Goal: Check status

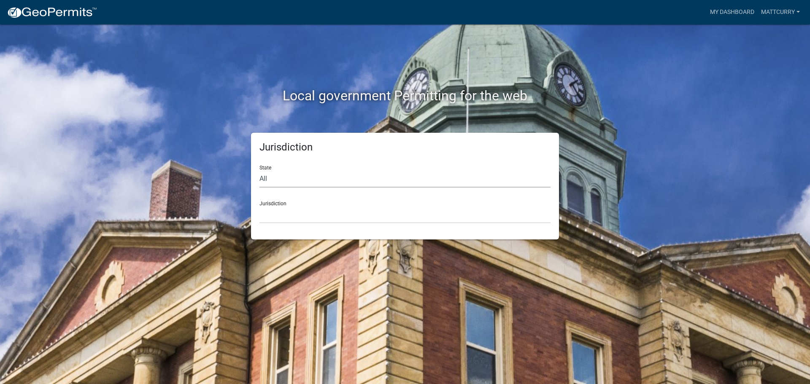
click at [297, 180] on select "All [US_STATE] [US_STATE] [US_STATE] [US_STATE] [US_STATE] [US_STATE] [US_STATE…" at bounding box center [404, 178] width 291 height 17
select select "[US_STATE]"
click at [259, 170] on select "All [US_STATE] [US_STATE] [US_STATE] [US_STATE] [US_STATE] [US_STATE] [US_STATE…" at bounding box center [404, 178] width 291 height 17
drag, startPoint x: 280, startPoint y: 199, endPoint x: 285, endPoint y: 213, distance: 15.2
click at [280, 200] on div "Jurisdiction [GEOGRAPHIC_DATA], [US_STATE] [GEOGRAPHIC_DATA], [US_STATE]" at bounding box center [404, 208] width 291 height 29
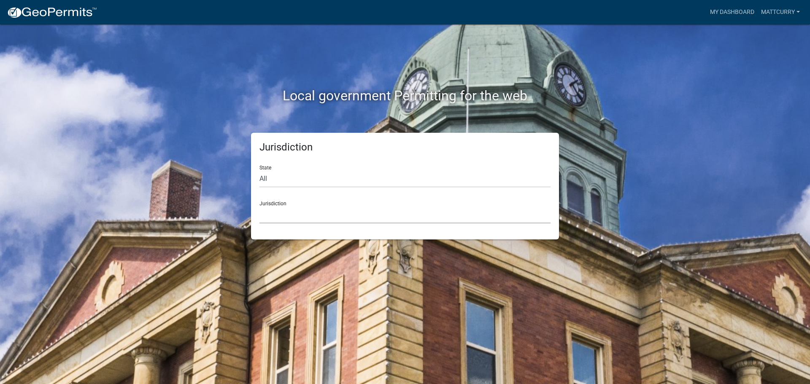
click at [285, 214] on select "[GEOGRAPHIC_DATA], [US_STATE] [GEOGRAPHIC_DATA], [US_STATE]" at bounding box center [404, 214] width 291 height 17
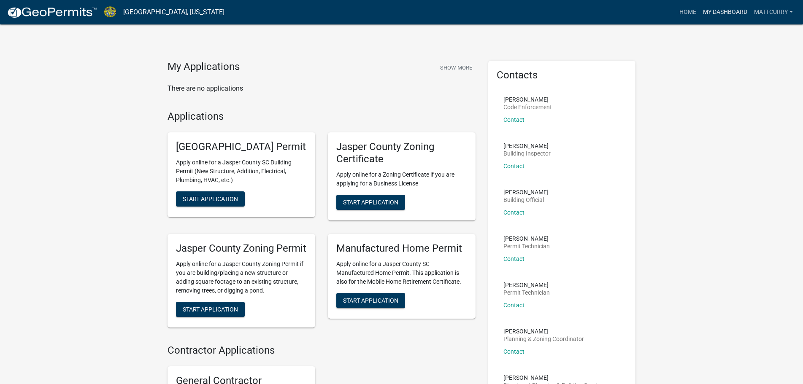
click at [720, 13] on link "My Dashboard" at bounding box center [724, 12] width 51 height 16
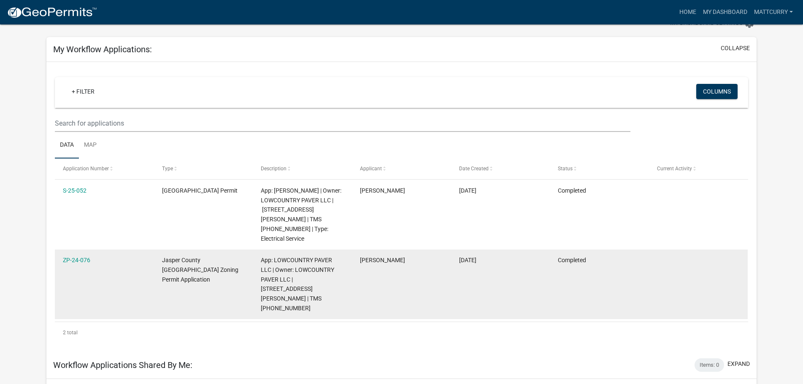
scroll to position [68, 0]
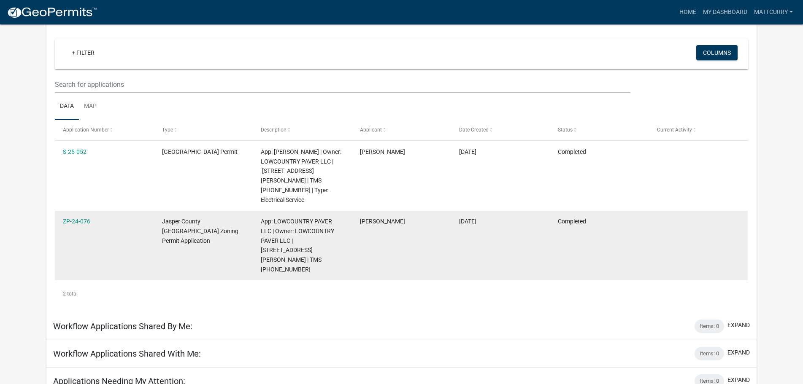
click at [76, 217] on div "ZP-24-076" at bounding box center [104, 222] width 83 height 10
click at [76, 218] on link "ZP-24-076" at bounding box center [76, 221] width 27 height 7
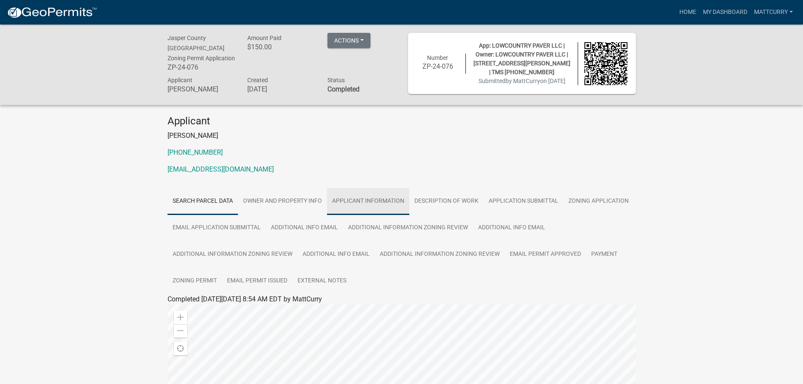
click at [375, 200] on link "Applicant Information" at bounding box center [368, 201] width 82 height 27
click at [447, 195] on link "Description of Work" at bounding box center [446, 201] width 74 height 27
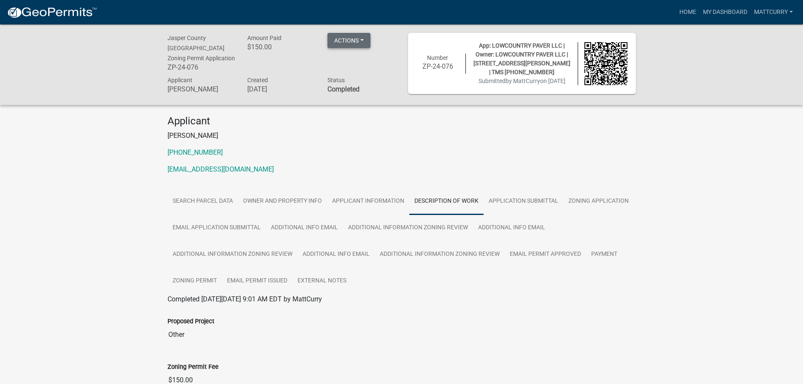
click at [351, 42] on button "Actions" at bounding box center [348, 40] width 43 height 15
click at [362, 66] on link "View receipt" at bounding box center [361, 62] width 68 height 20
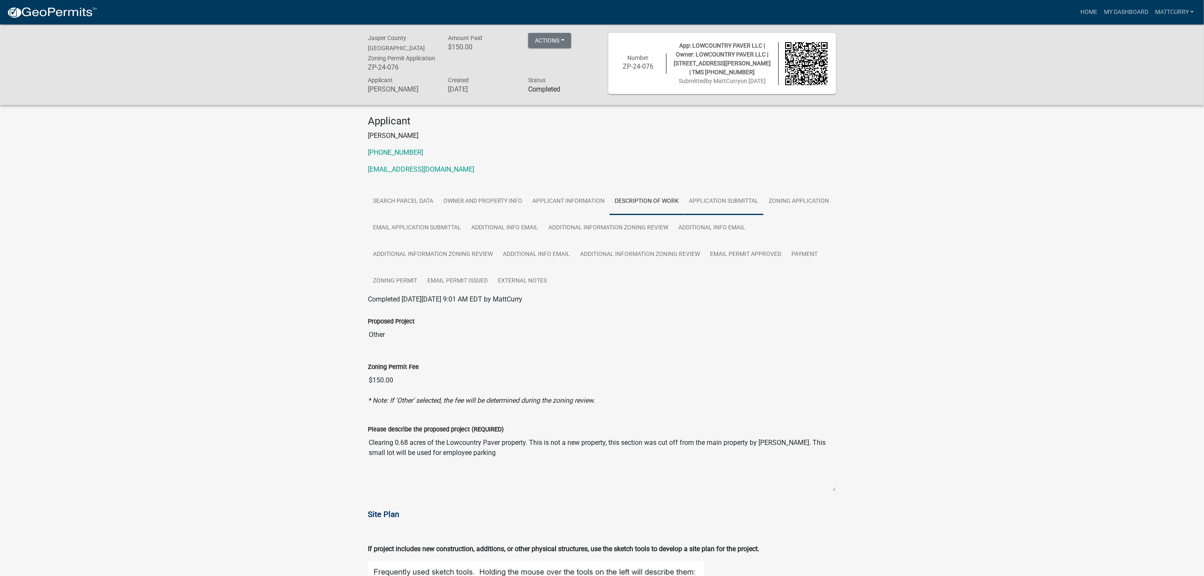
click at [705, 197] on link "Application Submittal" at bounding box center [724, 201] width 80 height 27
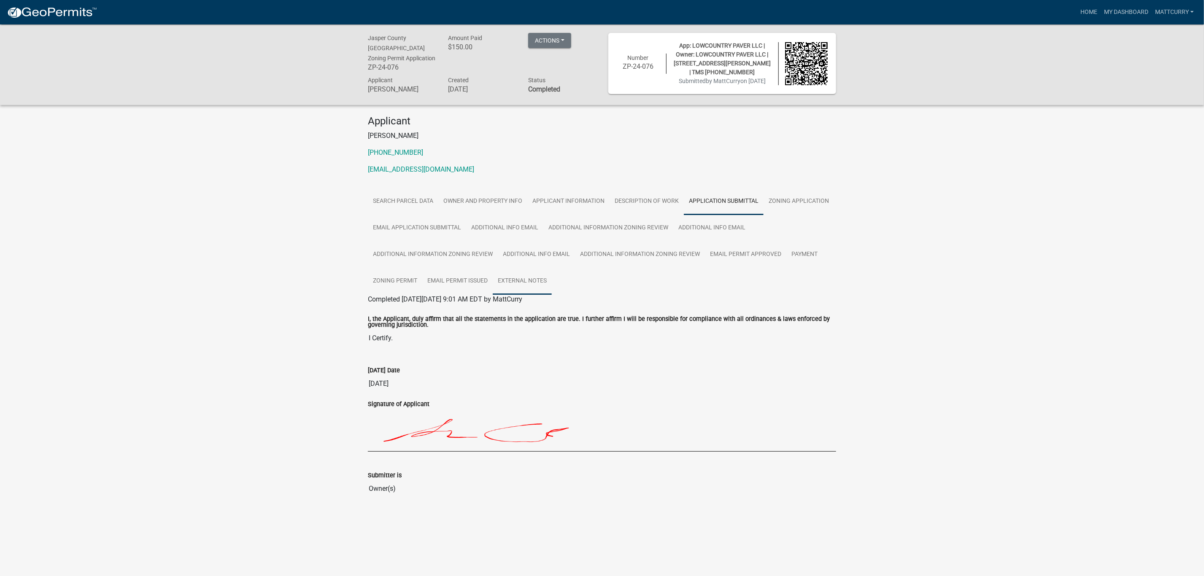
click at [512, 274] on link "External Notes" at bounding box center [522, 281] width 59 height 27
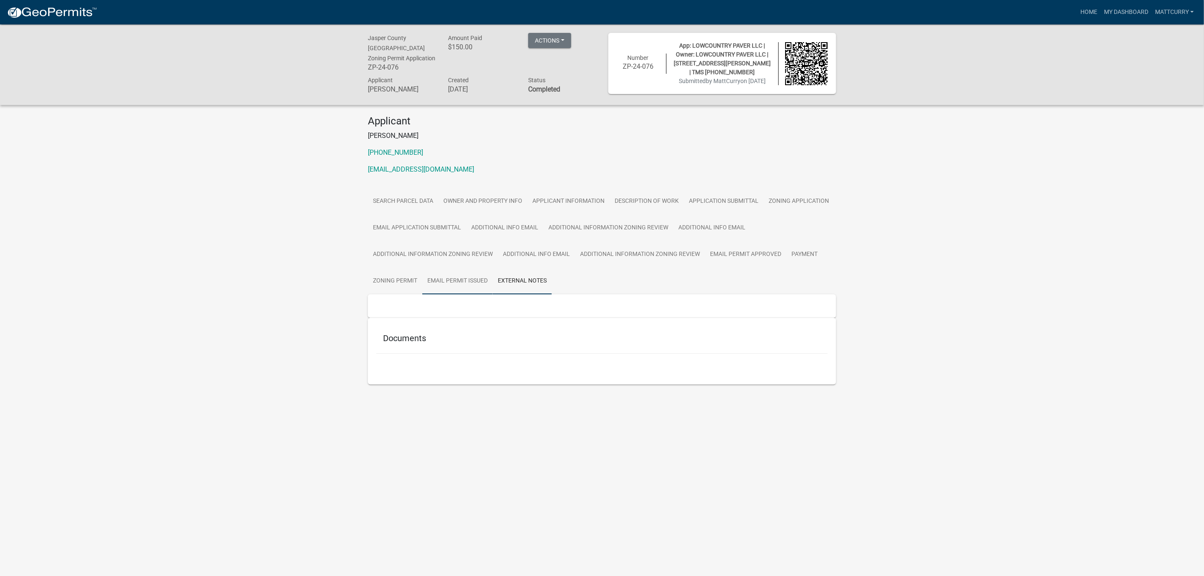
click at [461, 271] on link "Email Permit Issued" at bounding box center [457, 281] width 70 height 27
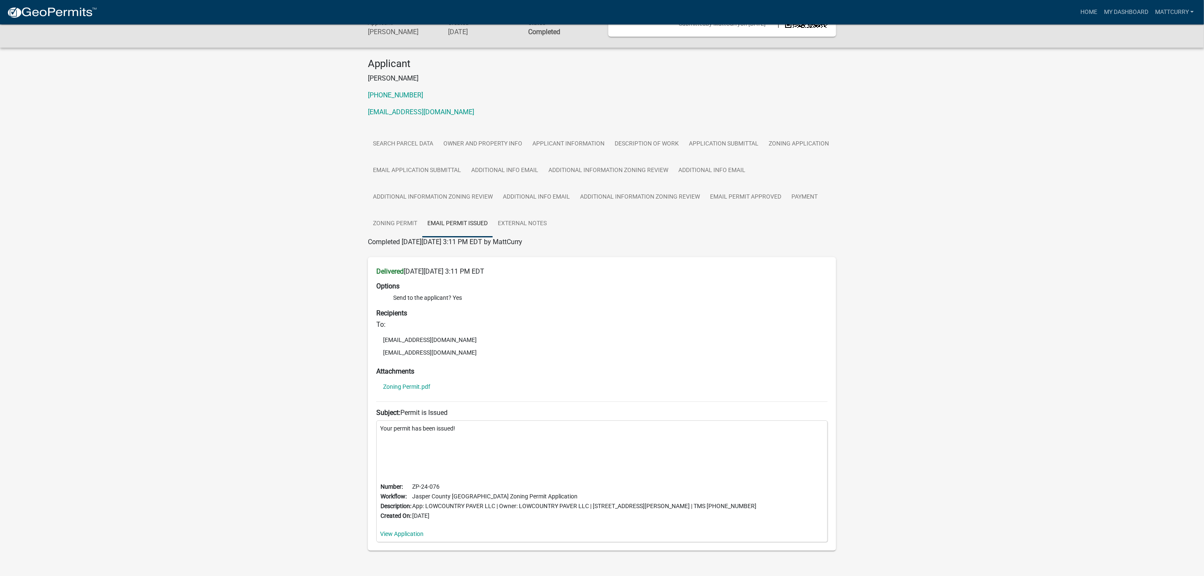
scroll to position [75, 0]
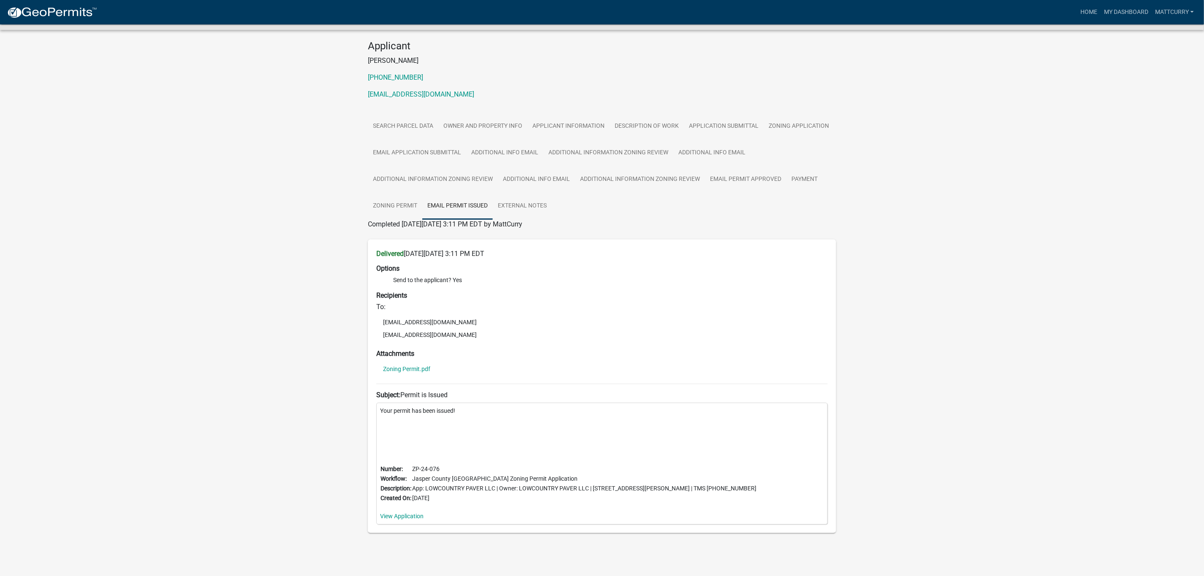
click at [810, 91] on div "[GEOGRAPHIC_DATA] [GEOGRAPHIC_DATA] Zoning Permit Application ZP-24-076 Amount …" at bounding box center [602, 258] width 1204 height 619
click at [742, 175] on link "Email Permit Approved" at bounding box center [745, 179] width 81 height 27
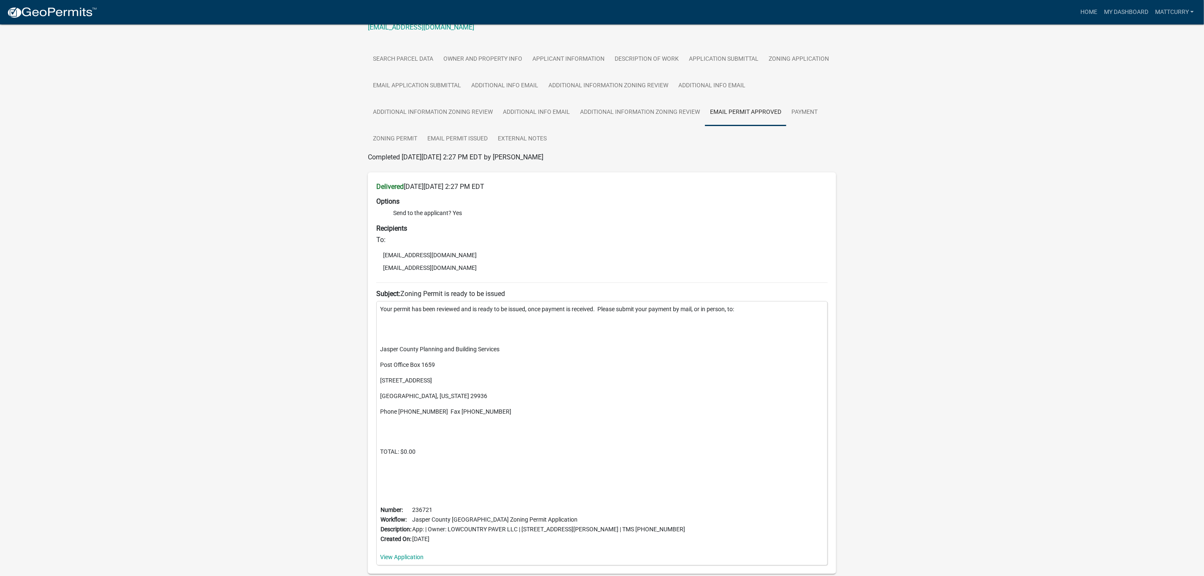
scroll to position [120, 0]
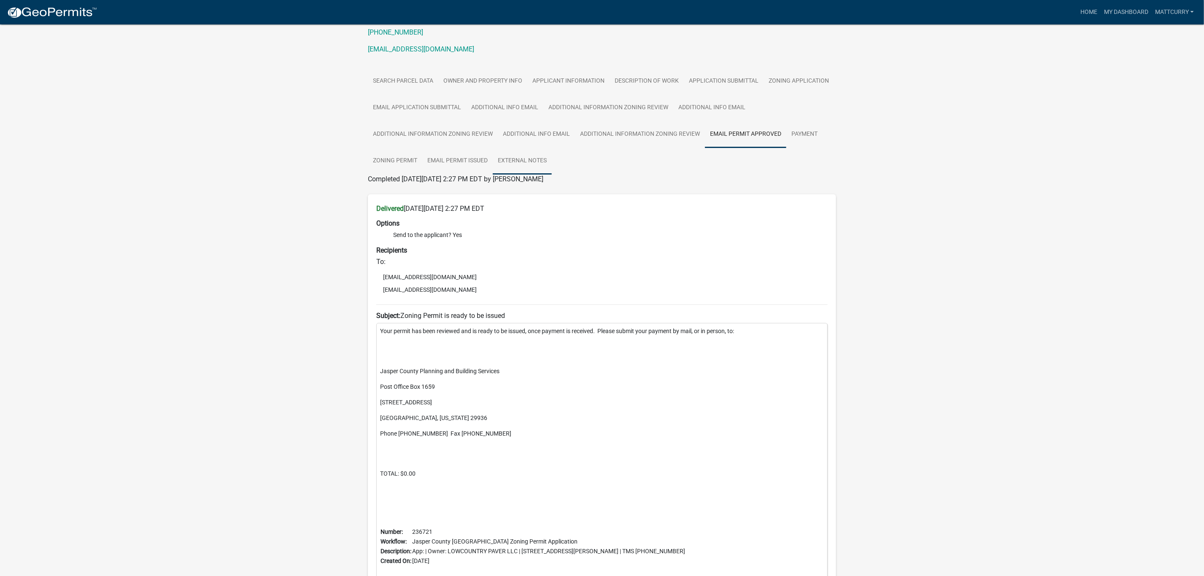
click at [536, 158] on link "External Notes" at bounding box center [522, 161] width 59 height 27
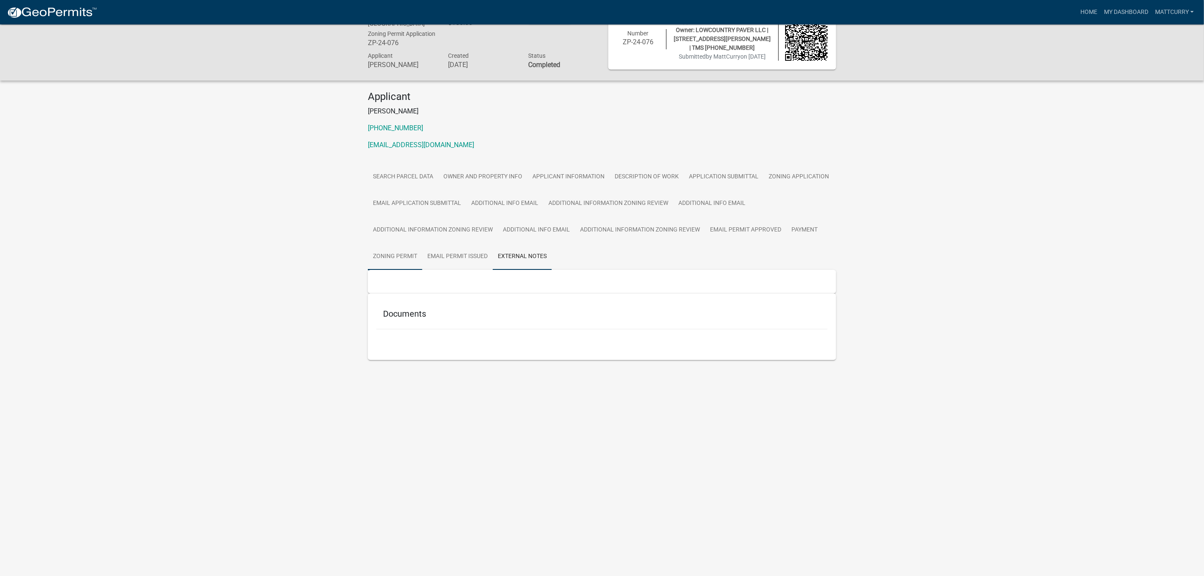
click at [388, 254] on link "Zoning Permit" at bounding box center [395, 256] width 54 height 27
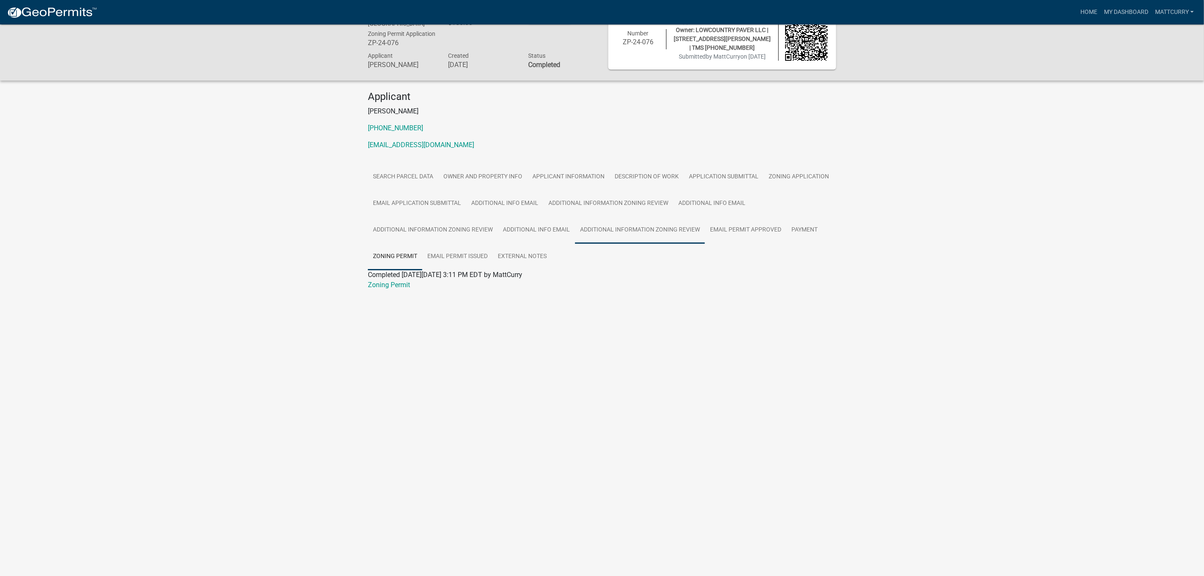
click at [629, 232] on link "Additional Information Zoning Review" at bounding box center [640, 230] width 130 height 27
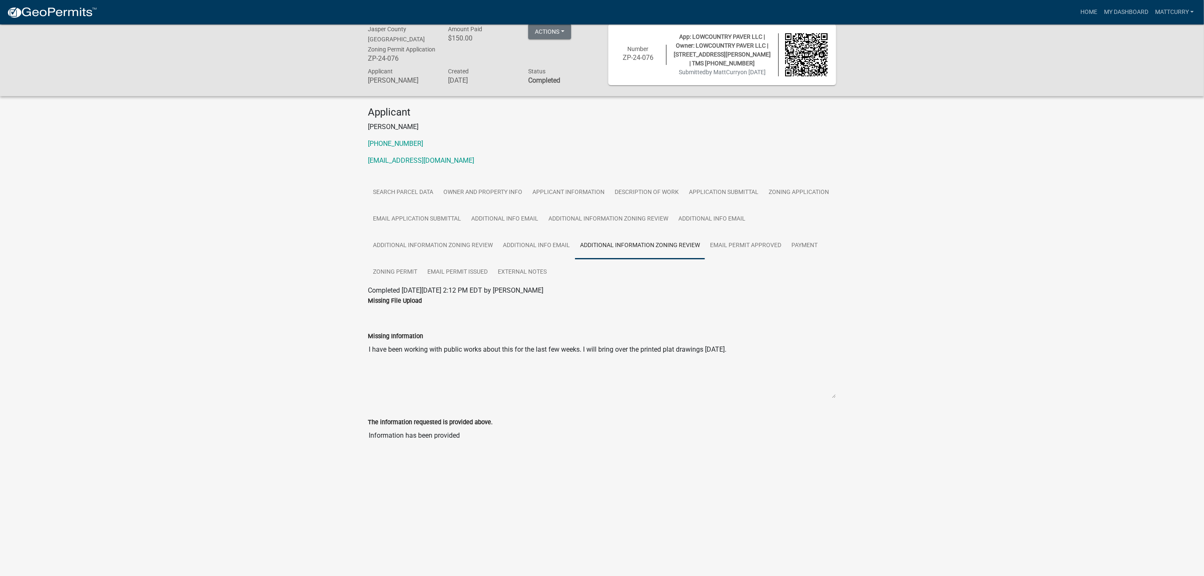
scroll to position [0, 0]
